Goal: Task Accomplishment & Management: Use online tool/utility

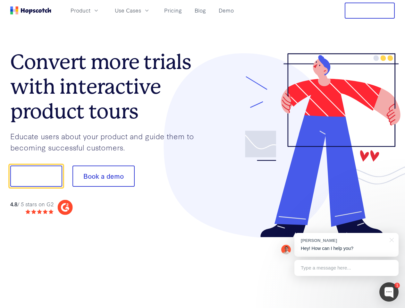
click at [203, 154] on div at bounding box center [299, 145] width 193 height 185
click at [91, 10] on span "Product" at bounding box center [81, 10] width 20 height 8
click at [141, 10] on span "Use Cases" at bounding box center [128, 10] width 26 height 8
click at [370, 11] on button "Free Trial" at bounding box center [370, 11] width 50 height 16
click at [36, 176] on button "Show me!" at bounding box center [36, 176] width 52 height 21
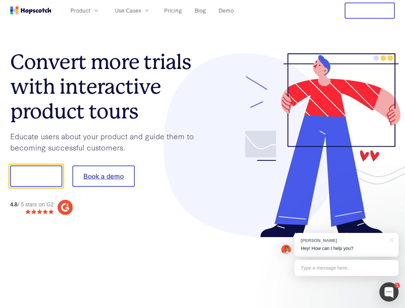
click at [103, 176] on button "Book a demo" at bounding box center [104, 176] width 62 height 21
click at [389, 292] on div at bounding box center [389, 291] width 19 height 19
click at [347, 245] on div "[PERSON_NAME] Hey! How can I help you?" at bounding box center [347, 245] width 104 height 24
click at [391, 239] on div at bounding box center [339, 175] width 120 height 214
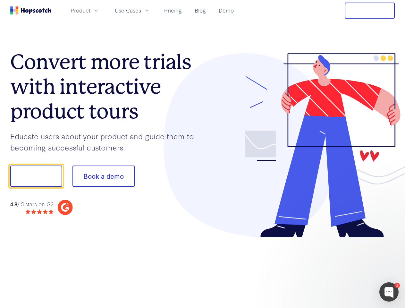
click at [347, 268] on div at bounding box center [339, 175] width 120 height 214
